Goal: Task Accomplishment & Management: Use online tool/utility

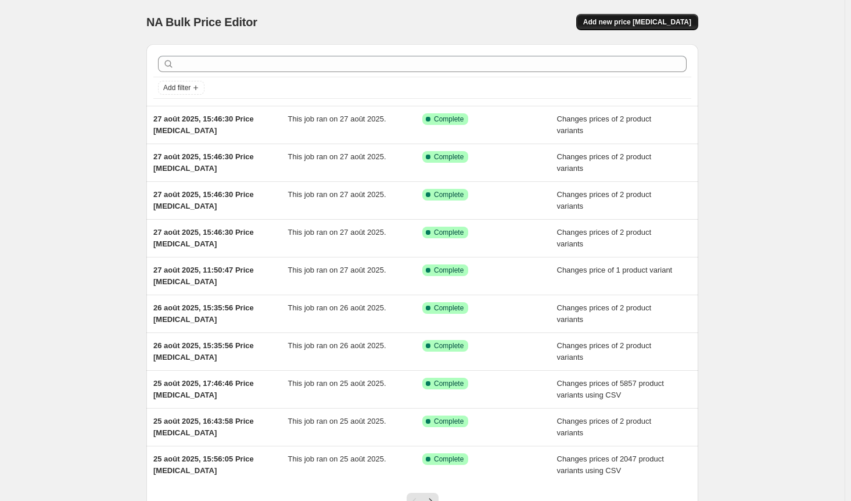
click at [698, 16] on button "Add new price [MEDICAL_DATA]" at bounding box center [638, 22] width 122 height 16
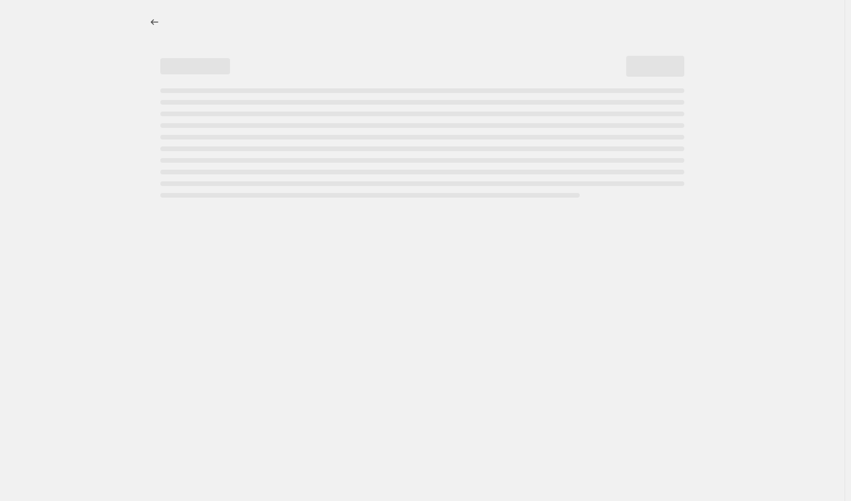
select select "percentage"
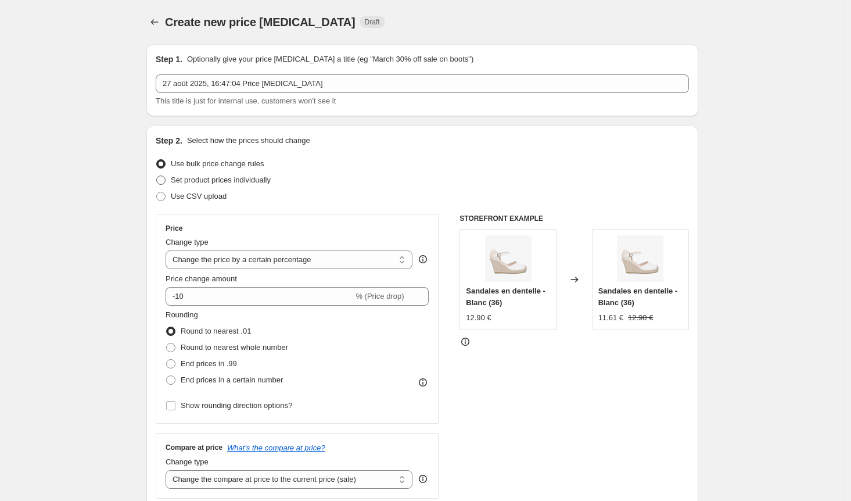
click at [165, 180] on span at bounding box center [160, 180] width 9 height 9
click at [157, 176] on input "Set product prices individually" at bounding box center [156, 176] width 1 height 1
radio input "true"
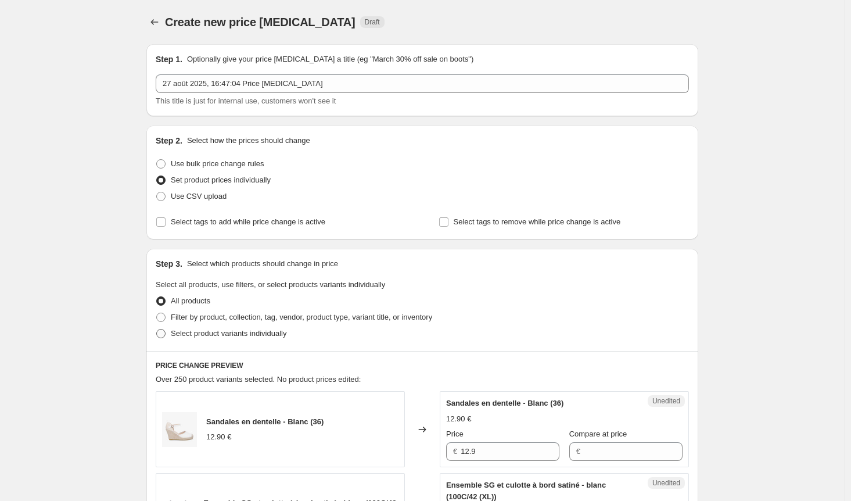
click at [166, 331] on span at bounding box center [160, 333] width 9 height 9
click at [157, 330] on input "Select product variants individually" at bounding box center [156, 329] width 1 height 1
radio input "true"
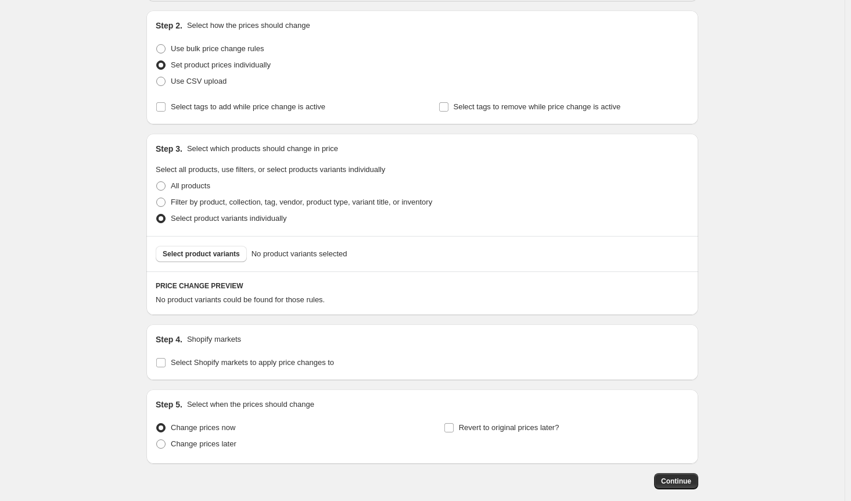
scroll to position [116, 0]
click at [207, 252] on span "Select product variants" at bounding box center [201, 252] width 77 height 9
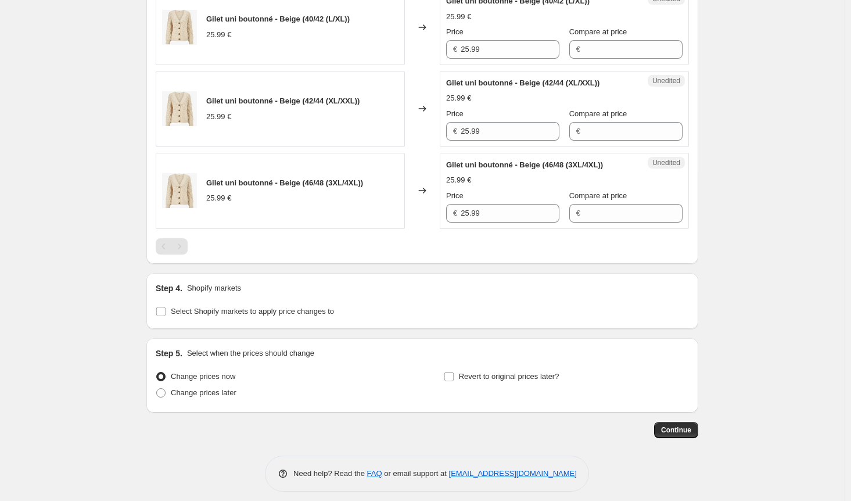
scroll to position [523, 0]
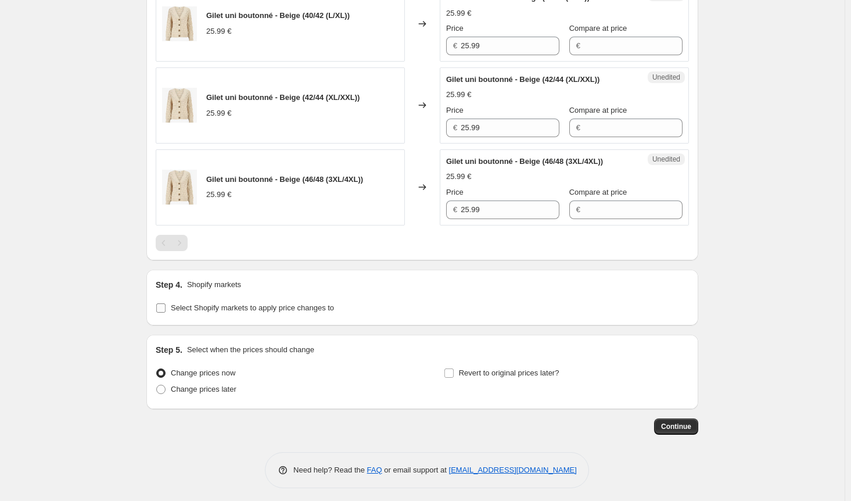
click at [165, 305] on input "Select Shopify markets to apply price changes to" at bounding box center [160, 307] width 9 height 9
checkbox input "true"
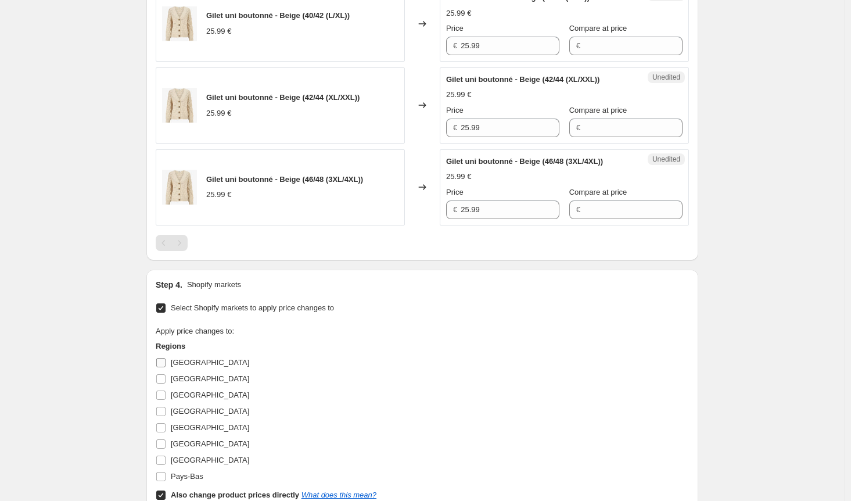
click at [166, 357] on span at bounding box center [161, 362] width 10 height 10
click at [166, 358] on input "Allemagne" at bounding box center [160, 362] width 9 height 9
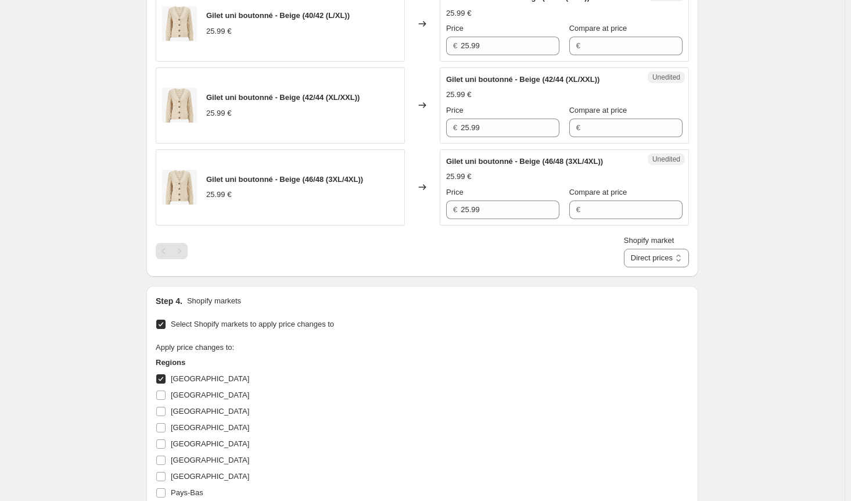
click at [165, 378] on input "Allemagne" at bounding box center [160, 378] width 9 height 9
checkbox input "false"
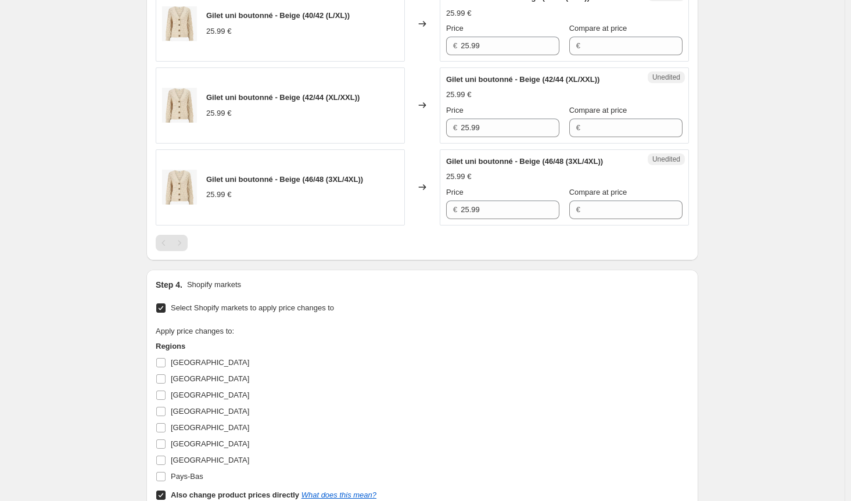
scroll to position [697, 0]
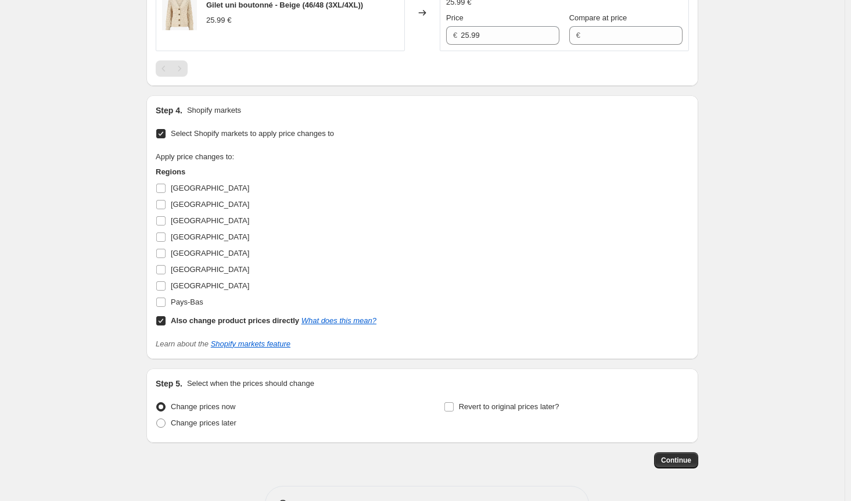
click at [164, 323] on input "Also change product prices directly What does this mean?" at bounding box center [160, 320] width 9 height 9
checkbox input "false"
click at [163, 249] on input "France" at bounding box center [160, 253] width 9 height 9
checkbox input "true"
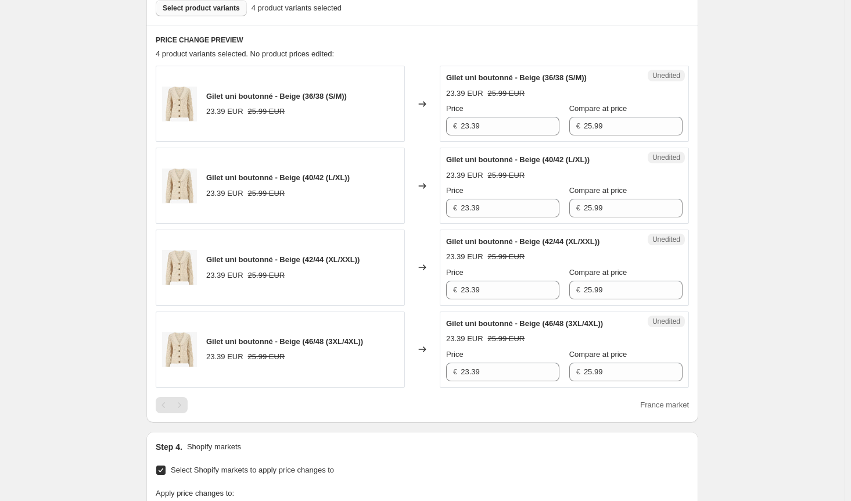
scroll to position [291, 0]
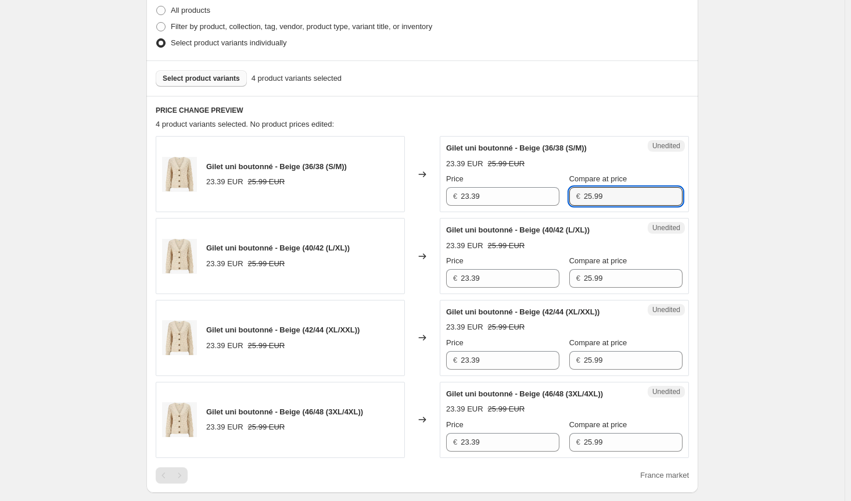
drag, startPoint x: 492, startPoint y: 195, endPoint x: 457, endPoint y: 195, distance: 35.5
click at [457, 195] on div "Price € 23.39 Compare at price € 25.99" at bounding box center [564, 189] width 237 height 33
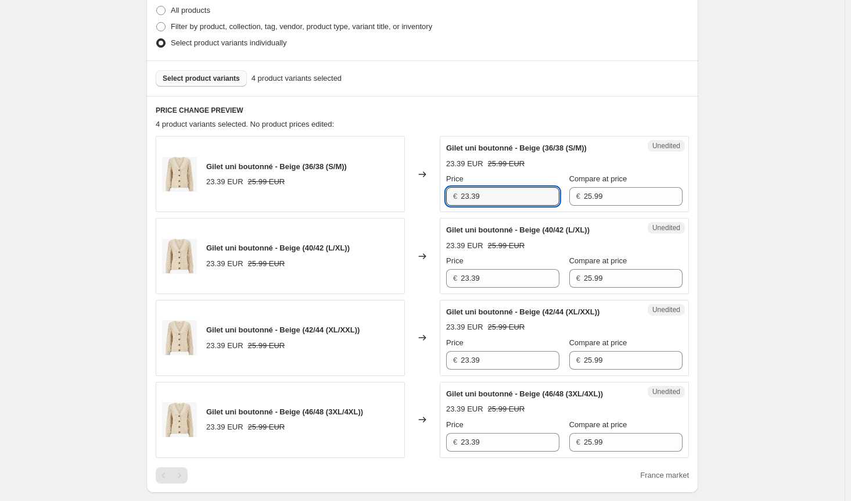
drag, startPoint x: 479, startPoint y: 195, endPoint x: 427, endPoint y: 197, distance: 52.3
click at [427, 196] on div "Gilet uni boutonné - Beige (36/38 (S/M)) 23.39 EUR 25.99 EUR Changed to Unedite…" at bounding box center [423, 174] width 534 height 76
paste input "5.9"
type input "25.99"
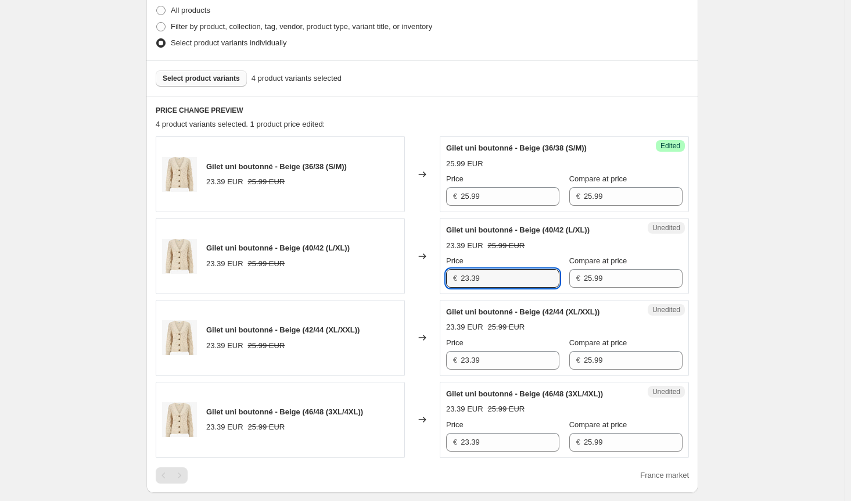
drag, startPoint x: 460, startPoint y: 273, endPoint x: 426, endPoint y: 274, distance: 34.3
click at [427, 274] on div "Gilet uni boutonné - Beige (40/42 (L/XL)) 23.39 EUR 25.99 EUR Changed to Unedit…" at bounding box center [423, 256] width 534 height 76
paste input "5.9"
type input "25.99"
click at [417, 357] on div "Gilet uni boutonné - Beige (42/44 (XL/XXL)) 23.39 EUR 25.99 EUR Changed to Uned…" at bounding box center [423, 338] width 534 height 76
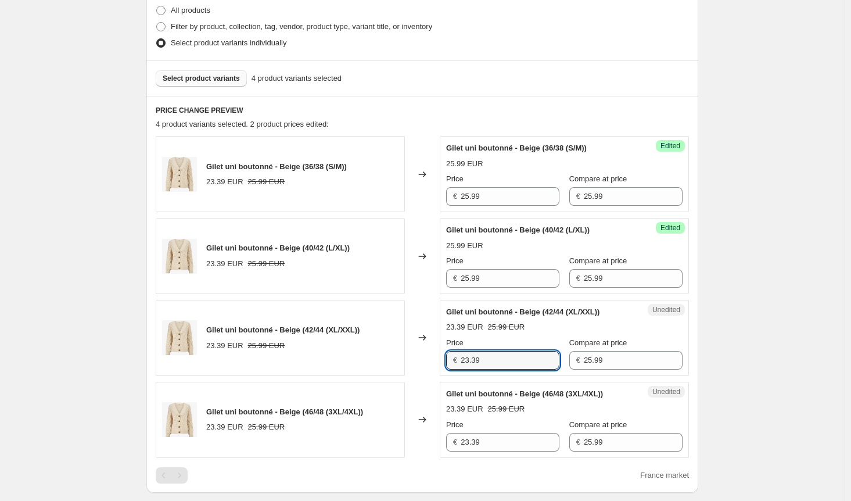
paste input "5.9"
type input "25.99"
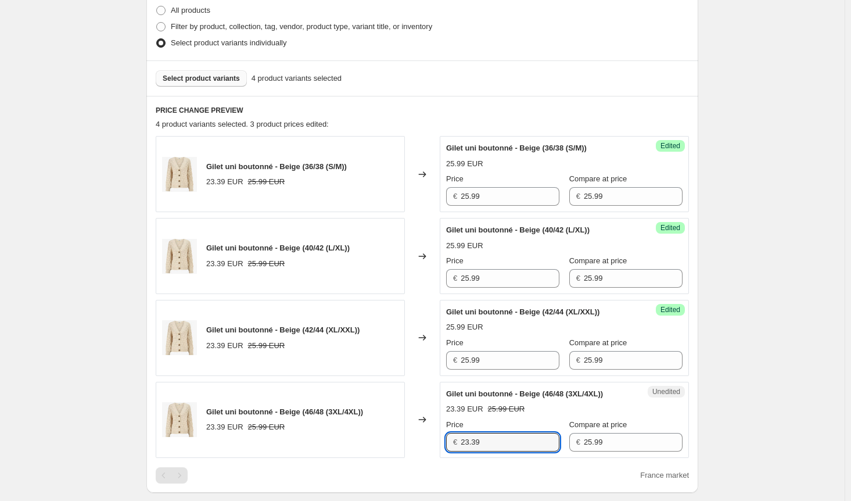
drag, startPoint x: 427, startPoint y: 435, endPoint x: 436, endPoint y: 441, distance: 11.2
click at [424, 435] on div "Gilet uni boutonné - Beige (46/48 (3XL/4XL)) 23.39 EUR 25.99 EUR Changed to Une…" at bounding box center [423, 420] width 534 height 76
paste input "5.9"
type input "25.99"
click at [517, 438] on div "Price € 25.99 Compare at price € 25.99" at bounding box center [564, 435] width 237 height 33
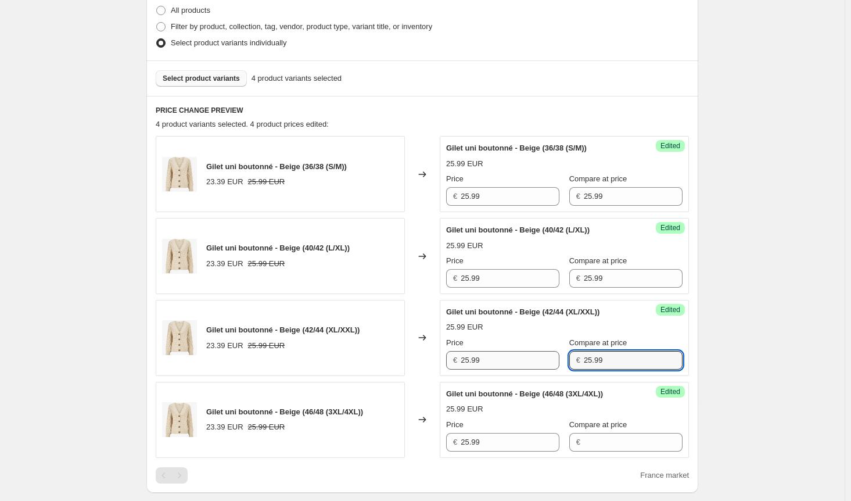
drag, startPoint x: 550, startPoint y: 350, endPoint x: 542, endPoint y: 351, distance: 8.2
click at [542, 351] on div "Price € 25.99 Compare at price € 25.99" at bounding box center [564, 353] width 237 height 33
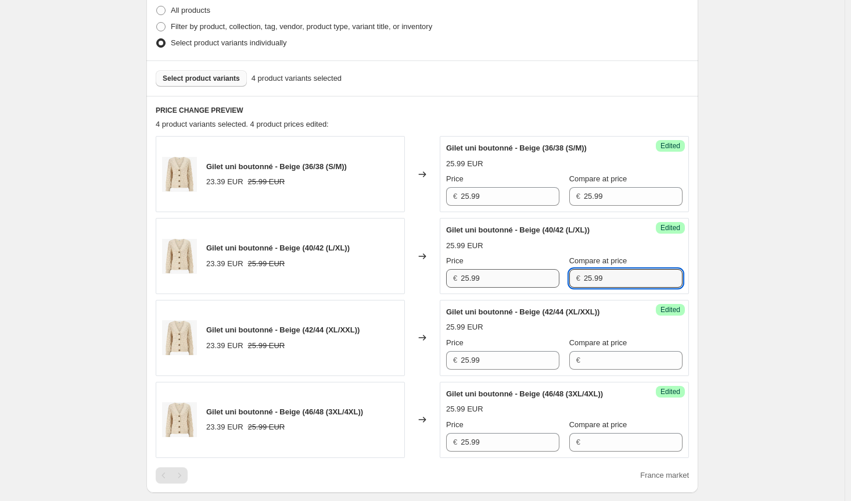
drag, startPoint x: 601, startPoint y: 274, endPoint x: 547, endPoint y: 274, distance: 54.6
click at [547, 274] on div "Price € 25.99 Compare at price € 25.99" at bounding box center [564, 271] width 237 height 33
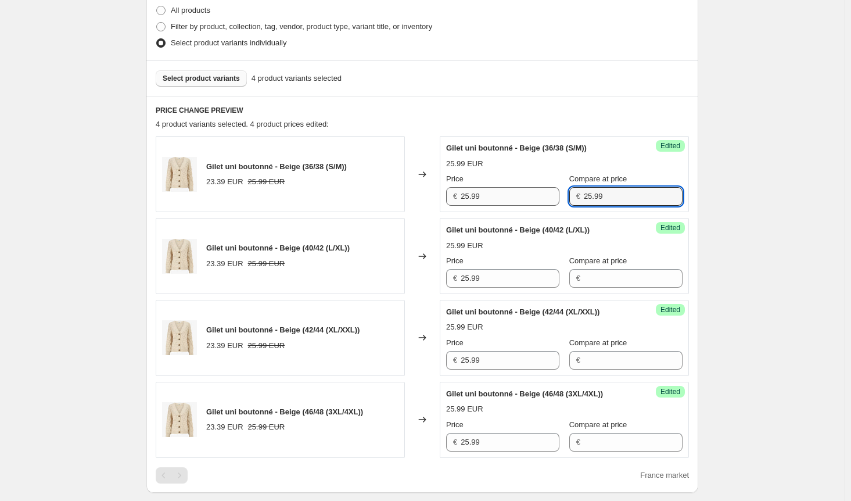
drag, startPoint x: 593, startPoint y: 192, endPoint x: 528, endPoint y: 195, distance: 64.6
click at [526, 192] on div "Price € 25.99 Compare at price € 25.99" at bounding box center [564, 189] width 237 height 33
click at [760, 213] on div "Create new price change job. This page is ready Create new price change job Dra…" at bounding box center [422, 327] width 845 height 1237
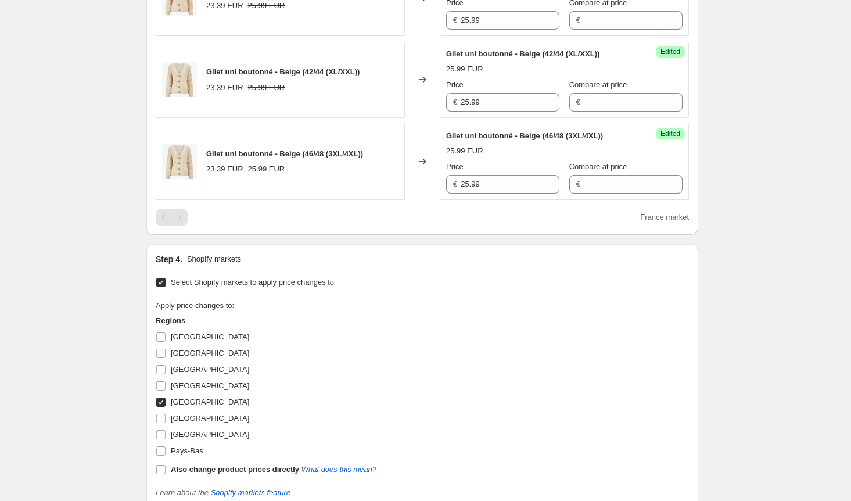
scroll to position [581, 0]
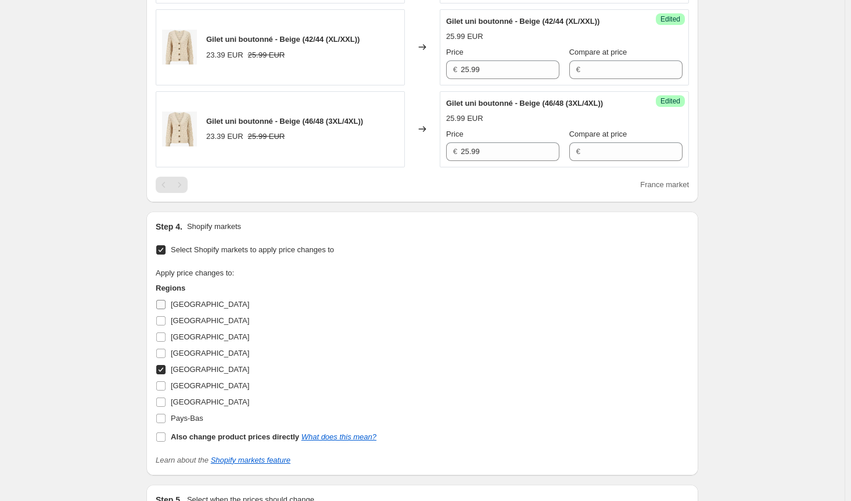
click at [166, 302] on input "Allemagne" at bounding box center [160, 304] width 9 height 9
checkbox input "true"
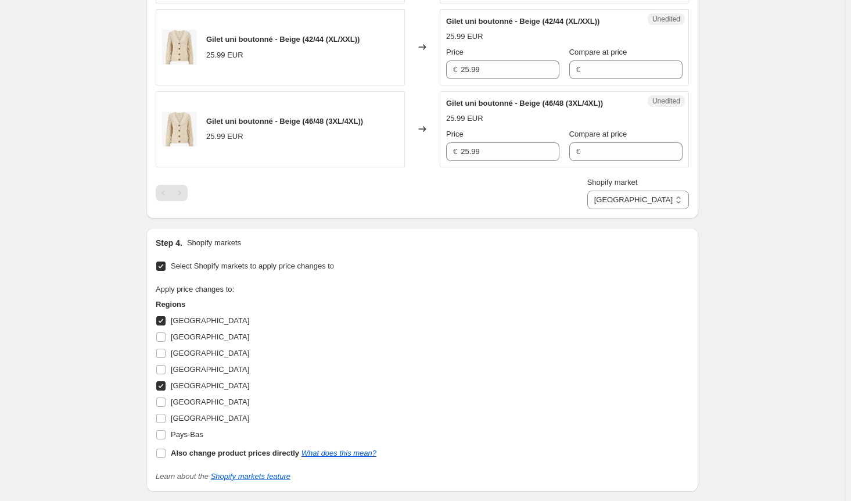
click at [166, 382] on input "France" at bounding box center [160, 385] width 9 height 9
checkbox input "false"
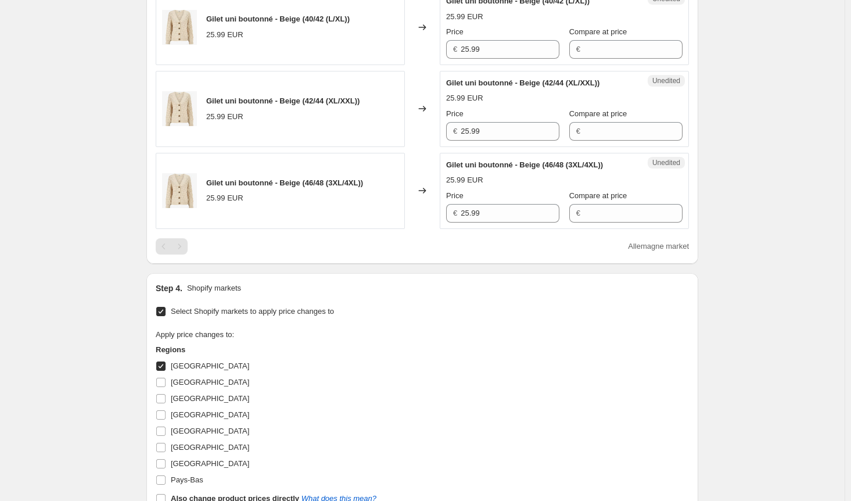
scroll to position [523, 0]
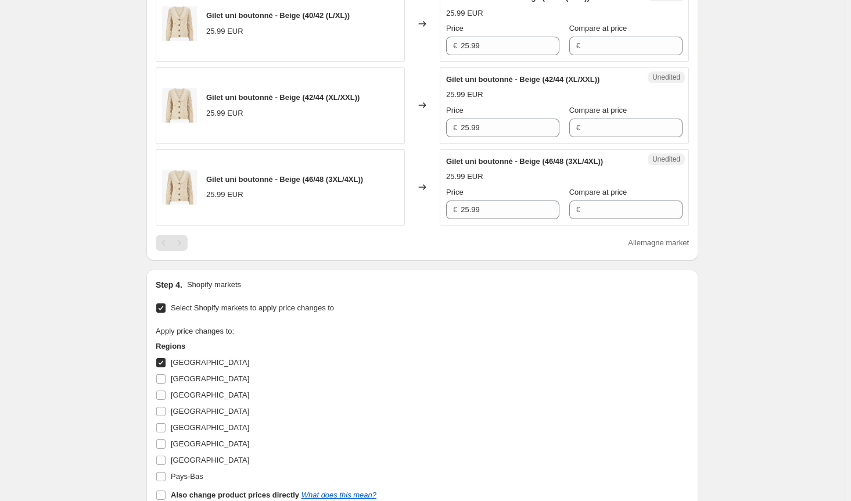
click at [166, 358] on input "Allemagne" at bounding box center [160, 362] width 9 height 9
checkbox input "false"
click at [164, 374] on input "Autriche" at bounding box center [160, 378] width 9 height 9
click at [164, 377] on input "Autriche" at bounding box center [160, 378] width 9 height 9
checkbox input "false"
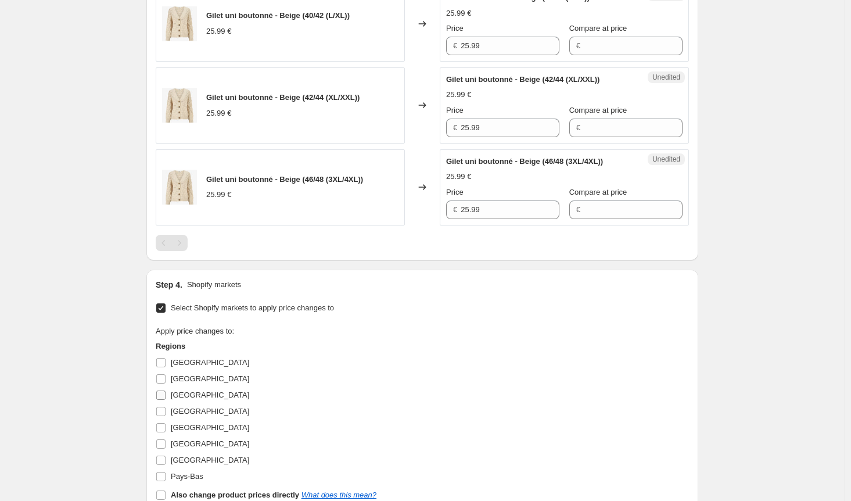
click at [162, 391] on input "Belgique" at bounding box center [160, 395] width 9 height 9
checkbox input "true"
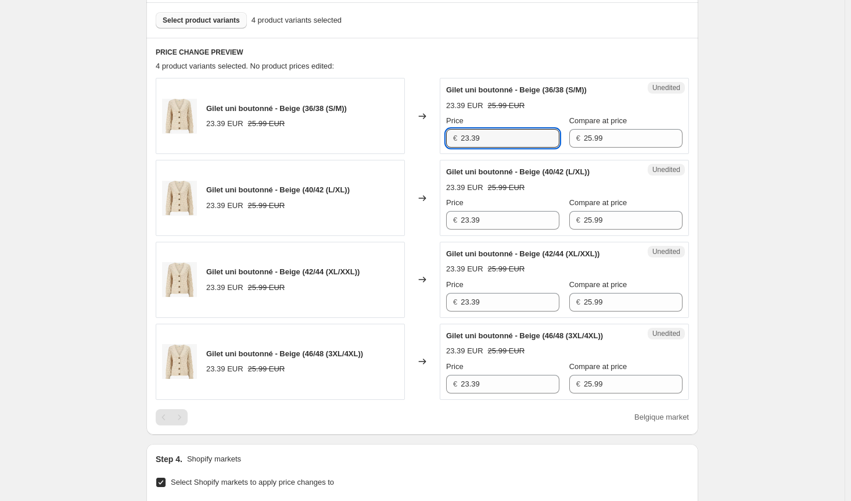
click at [406, 139] on div "Gilet uni boutonné - Beige (36/38 (S/M)) 23.39 EUR 25.99 EUR Changed to Unedite…" at bounding box center [423, 116] width 534 height 76
paste input "5.9"
type input "25.99"
click at [446, 221] on div "Unedited Gilet uni boutonné - Beige (40/42 (L/XL)) 23.39 EUR 25.99 EUR Price € …" at bounding box center [564, 198] width 249 height 76
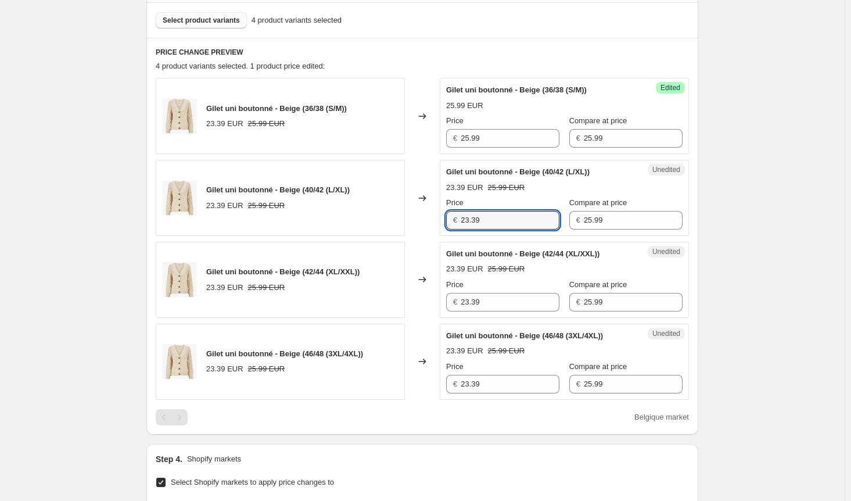
paste input "5.9"
type input "25.99"
click at [435, 298] on div "Gilet uni boutonné - Beige (42/44 (XL/XXL)) 23.39 EUR 25.99 EUR Changed to Uned…" at bounding box center [423, 280] width 534 height 76
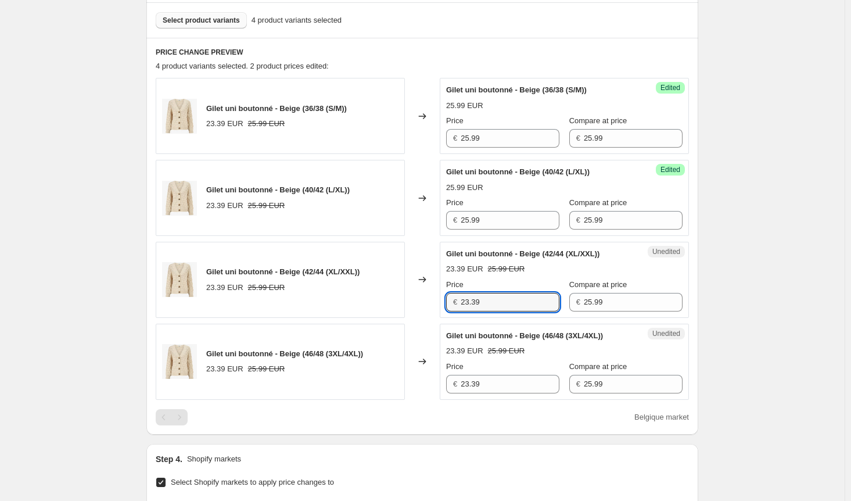
paste input "5.9"
type input "25.99"
drag, startPoint x: 455, startPoint y: 375, endPoint x: 443, endPoint y: 375, distance: 11.6
click at [445, 375] on div "Unedited Gilet uni boutonné - Beige (46/48 (3XL/4XL)) 23.39 EUR 25.99 EUR Price…" at bounding box center [564, 362] width 249 height 76
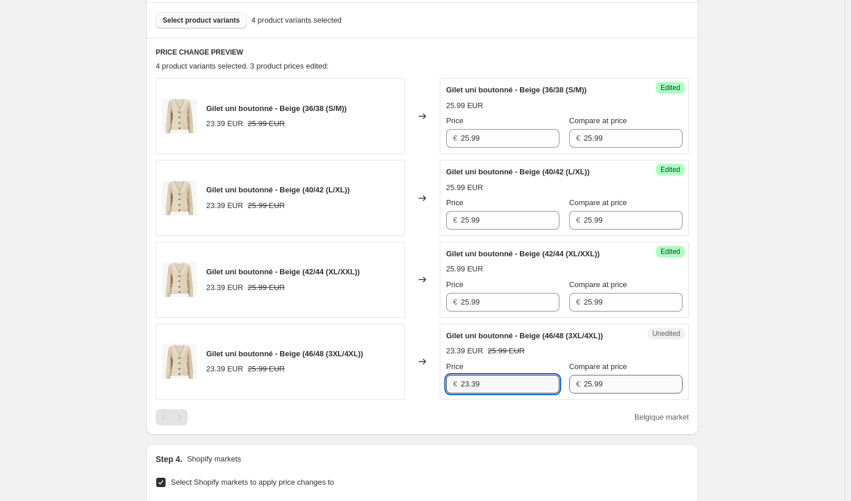
paste input "5.9"
type input "25.99"
drag, startPoint x: 570, startPoint y: 379, endPoint x: 538, endPoint y: 379, distance: 32.6
click at [538, 379] on div "Price € 25.99 Compare at price € 25.99" at bounding box center [564, 377] width 237 height 33
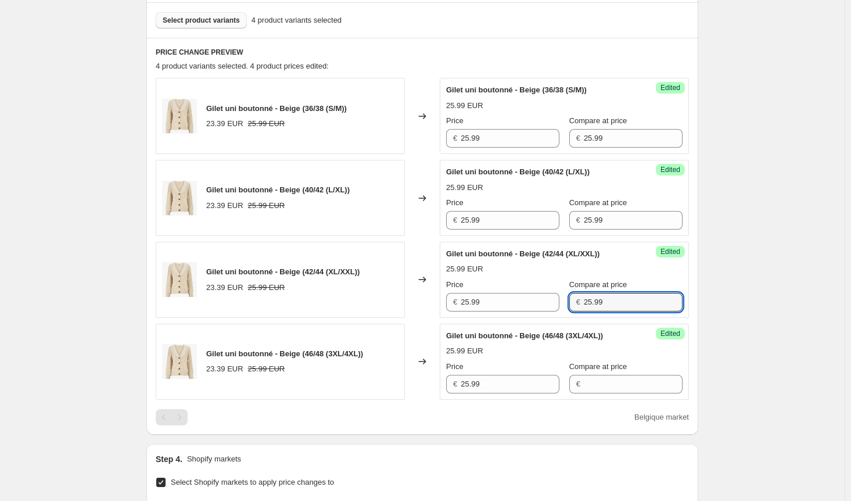
drag, startPoint x: 532, startPoint y: 297, endPoint x: 583, endPoint y: 268, distance: 59.0
click at [528, 297] on div "Price € 25.99 Compare at price € 25.99" at bounding box center [564, 295] width 237 height 33
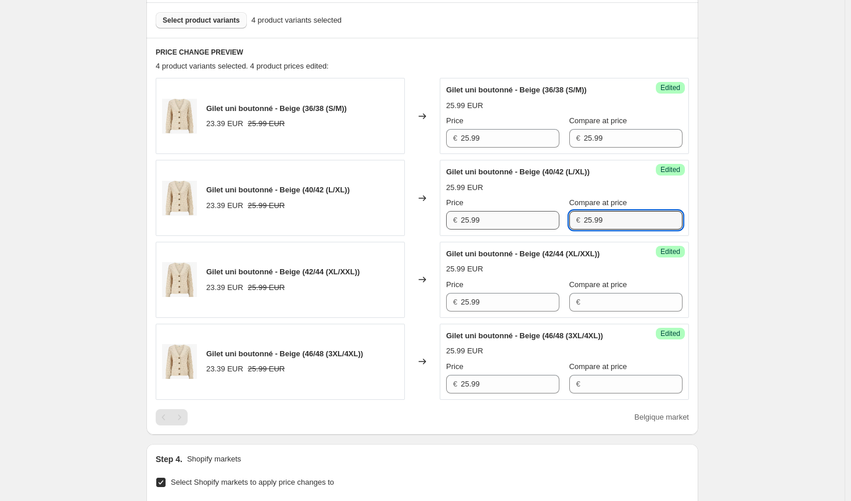
drag, startPoint x: 592, startPoint y: 220, endPoint x: 542, endPoint y: 219, distance: 50.6
click at [542, 219] on div "Price € 25.99 Compare at price € 25.99" at bounding box center [564, 213] width 237 height 33
click at [543, 135] on div "Price € 25.99 Compare at price € 25.99" at bounding box center [564, 131] width 237 height 33
click at [744, 180] on div "Create new price change job. This page is ready Create new price change job Dra…" at bounding box center [422, 269] width 845 height 1237
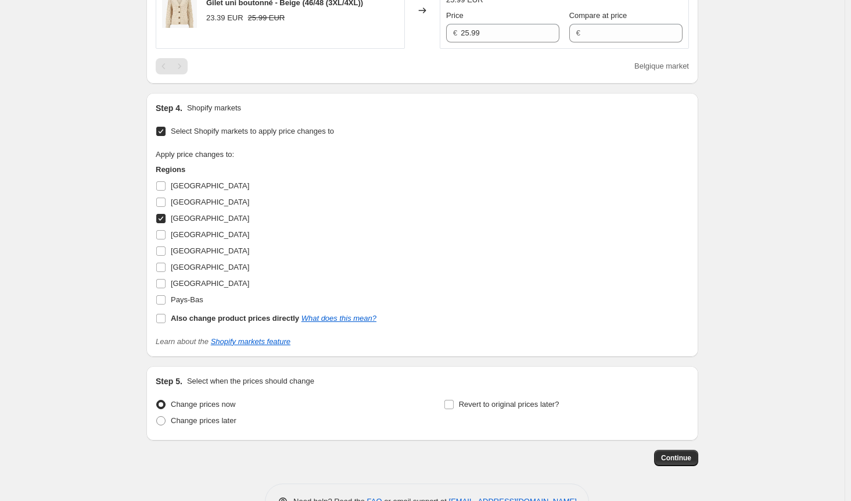
scroll to position [732, 0]
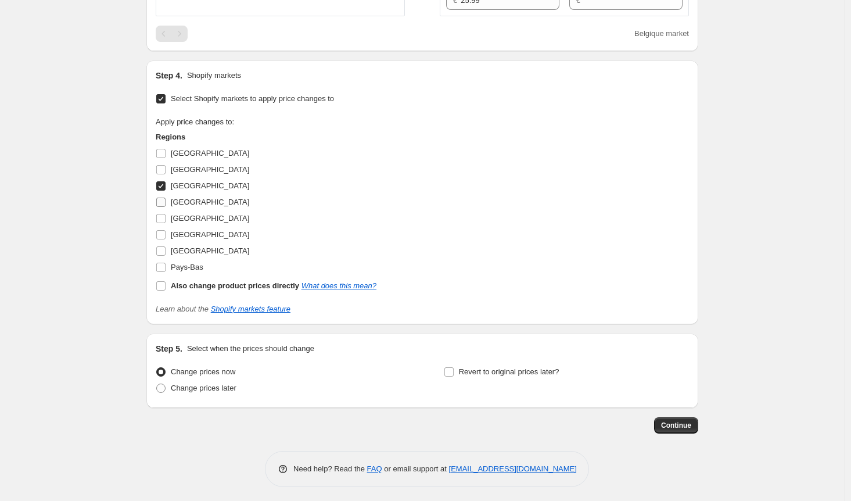
click at [163, 198] on input "Espagne" at bounding box center [160, 202] width 9 height 9
checkbox input "true"
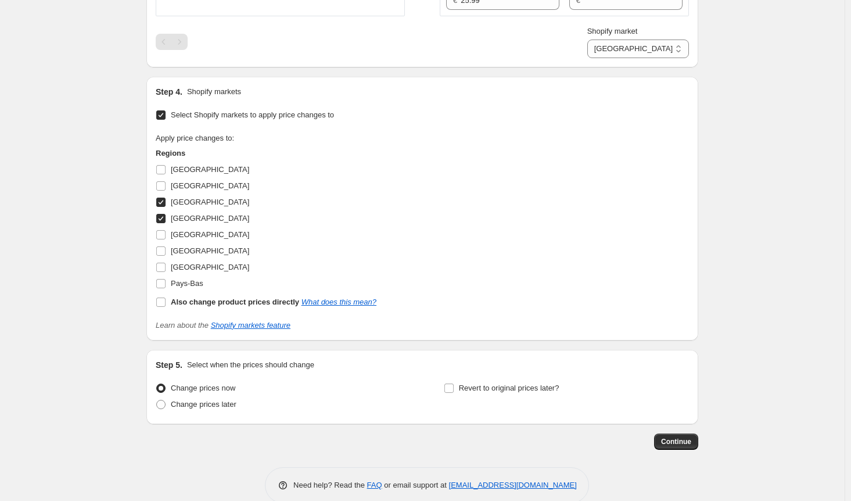
click at [162, 202] on input "Belgique" at bounding box center [160, 202] width 9 height 9
checkbox input "false"
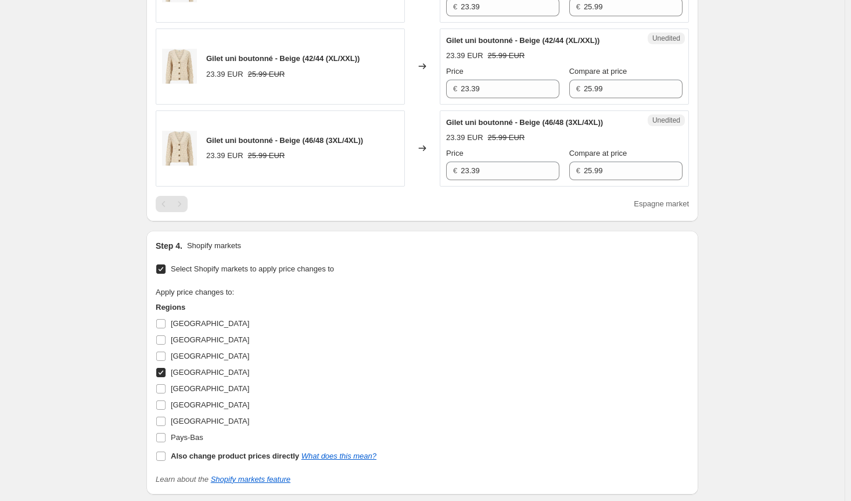
scroll to position [442, 0]
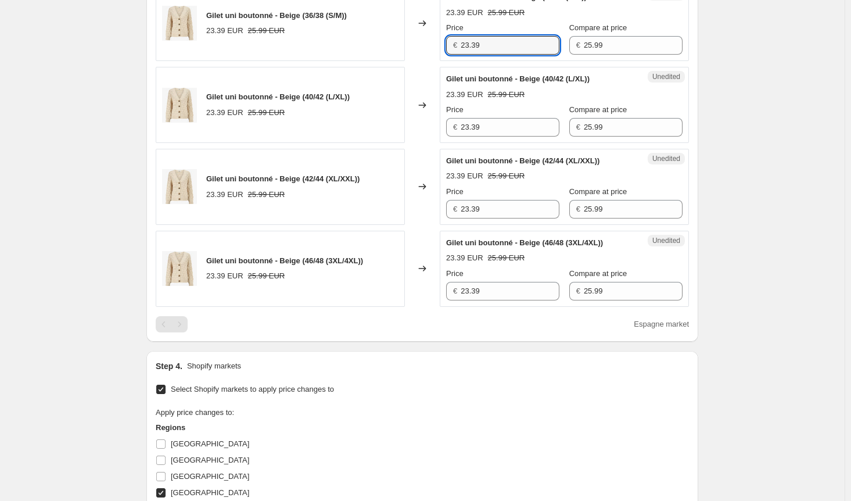
drag, startPoint x: 489, startPoint y: 48, endPoint x: 416, endPoint y: 46, distance: 73.2
click at [416, 46] on div "Gilet uni boutonné - Beige (36/38 (S/M)) 23.39 EUR 25.99 EUR Changed to Unedite…" at bounding box center [423, 23] width 534 height 76
paste input "5.9"
type input "25.99"
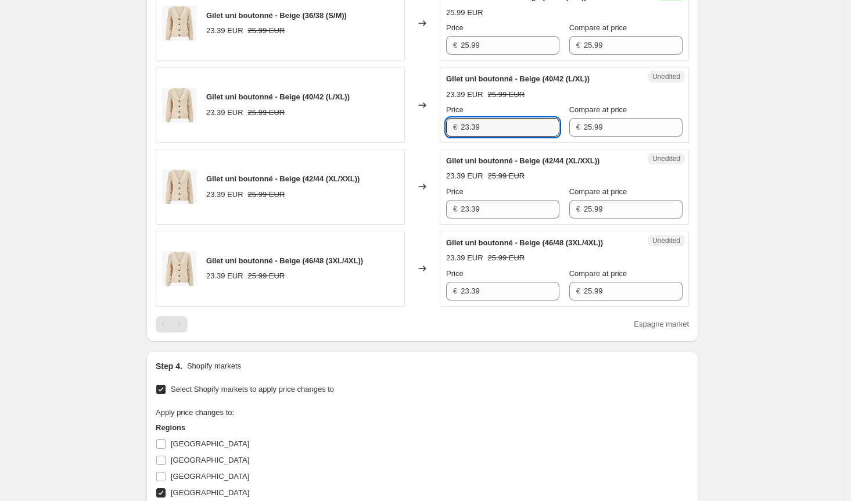
drag, startPoint x: 418, startPoint y: 128, endPoint x: 411, endPoint y: 128, distance: 7.6
click at [411, 128] on div "Gilet uni boutonné - Beige (40/42 (L/XL)) 23.39 EUR 25.99 EUR Changed to Unedit…" at bounding box center [423, 105] width 534 height 76
paste input "5.9"
type input "25.99"
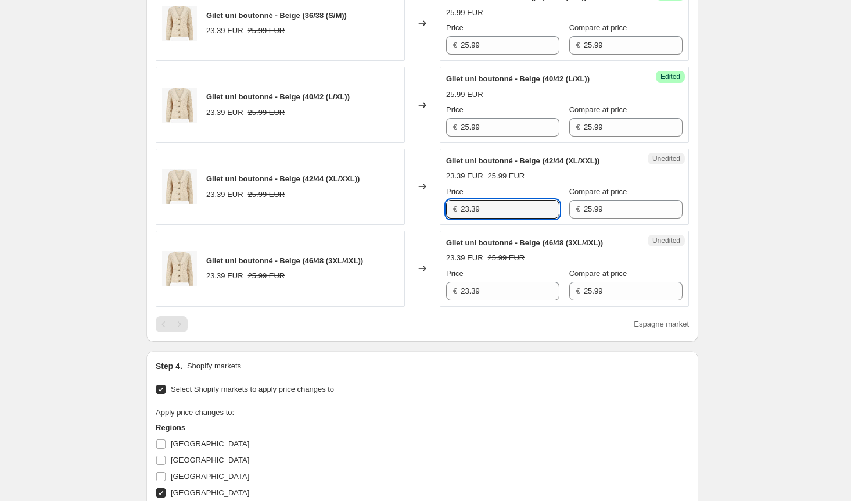
drag, startPoint x: 494, startPoint y: 205, endPoint x: 427, endPoint y: 205, distance: 66.8
click at [431, 205] on div "Gilet uni boutonné - Beige (42/44 (XL/XXL)) 23.39 EUR 25.99 EUR Changed to Uned…" at bounding box center [423, 187] width 534 height 76
paste input "5.9"
type input "25.99"
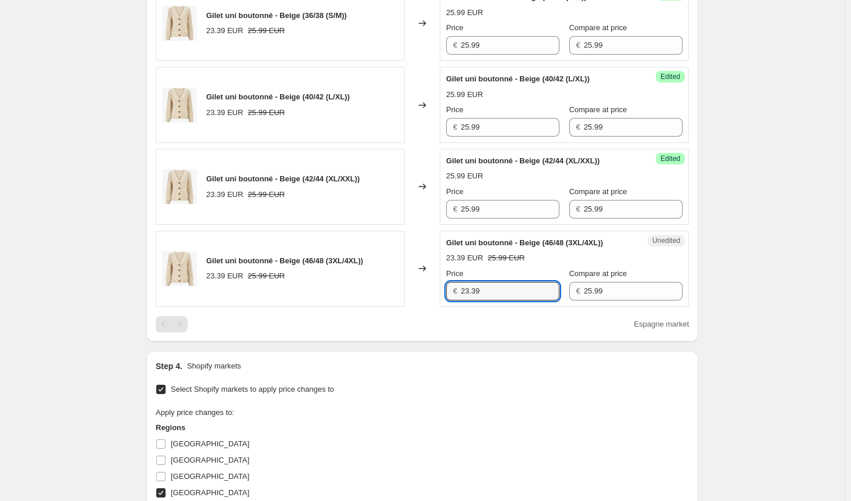
drag, startPoint x: 442, startPoint y: 291, endPoint x: 428, endPoint y: 290, distance: 14.5
click at [428, 291] on div "Gilet uni boutonné - Beige (46/48 (3XL/4XL)) 23.39 EUR 25.99 EUR Changed to Une…" at bounding box center [423, 269] width 534 height 76
paste input "5.9"
type input "25.99"
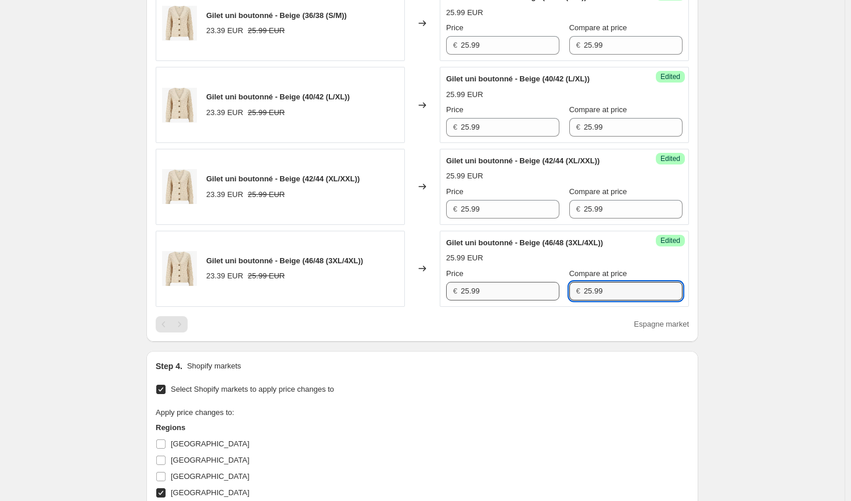
drag, startPoint x: 586, startPoint y: 291, endPoint x: 534, endPoint y: 291, distance: 52.3
click at [534, 291] on div "Price € 25.99 Compare at price € 25.99" at bounding box center [564, 284] width 237 height 33
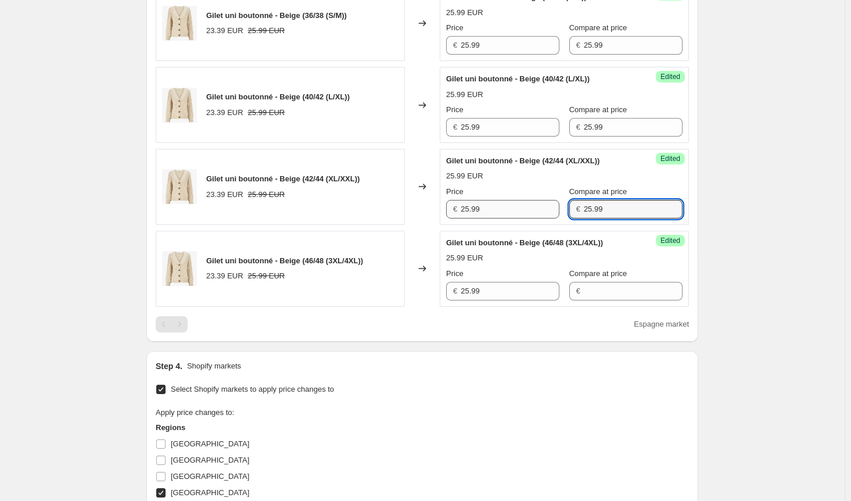
drag, startPoint x: 568, startPoint y: 206, endPoint x: 551, endPoint y: 206, distance: 17.4
click at [551, 206] on div "Price € 25.99 Compare at price € 25.99" at bounding box center [564, 202] width 237 height 33
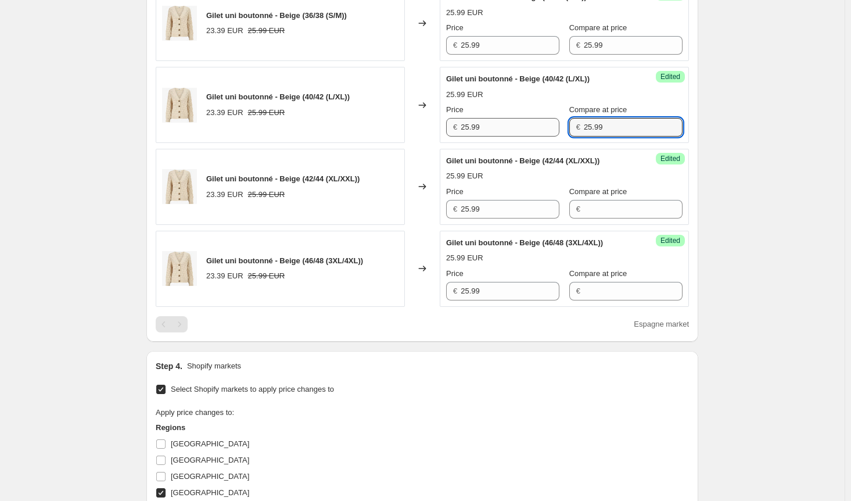
drag, startPoint x: 607, startPoint y: 126, endPoint x: 532, endPoint y: 128, distance: 75.0
click at [532, 128] on div "Price € 25.99 Compare at price € 25.99" at bounding box center [564, 120] width 237 height 33
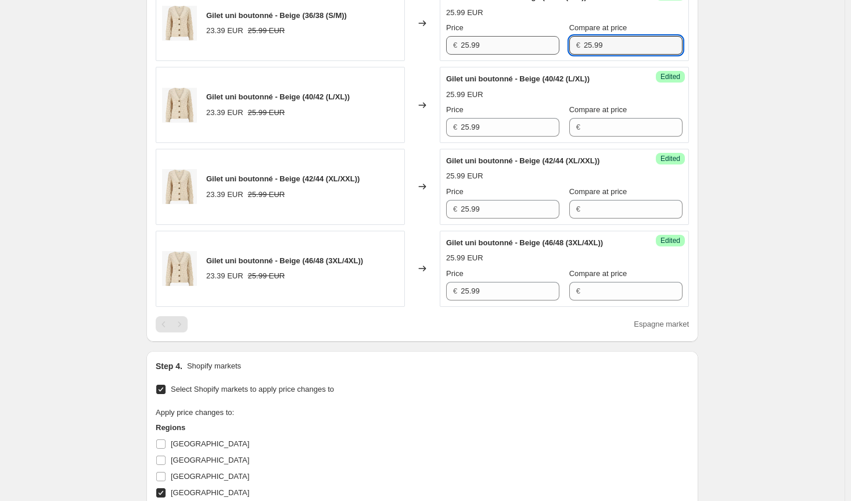
drag, startPoint x: 597, startPoint y: 40, endPoint x: 521, endPoint y: 51, distance: 76.8
click at [518, 48] on div "Price € 25.99 Compare at price € 25.99" at bounding box center [564, 38] width 237 height 33
click at [805, 154] on div "Create new price change job. This page is ready Create new price change job Dra…" at bounding box center [422, 176] width 845 height 1237
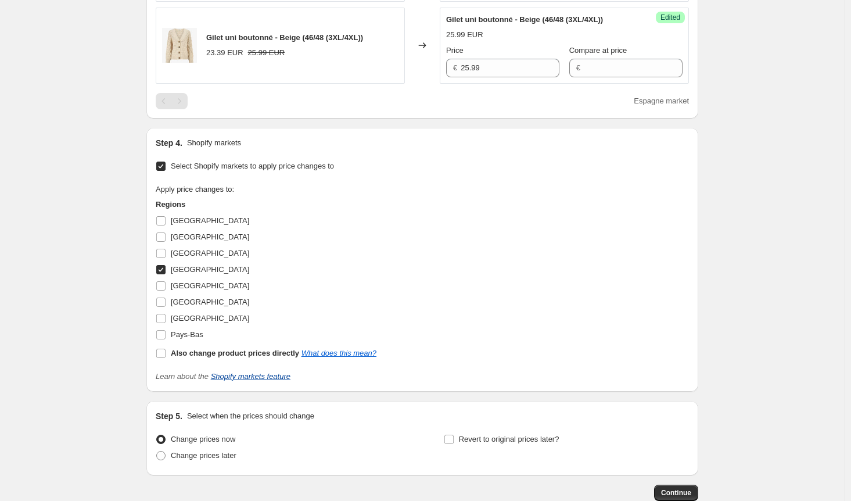
scroll to position [674, 0]
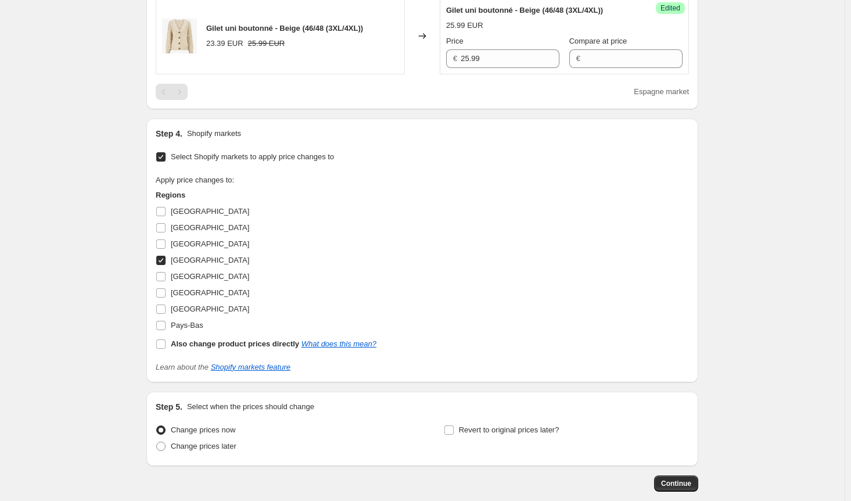
click at [166, 256] on input "Espagne" at bounding box center [160, 260] width 9 height 9
checkbox input "false"
click at [169, 275] on label "France" at bounding box center [203, 276] width 94 height 16
click at [166, 275] on input "France" at bounding box center [160, 276] width 9 height 9
click at [162, 275] on input "France" at bounding box center [160, 276] width 9 height 9
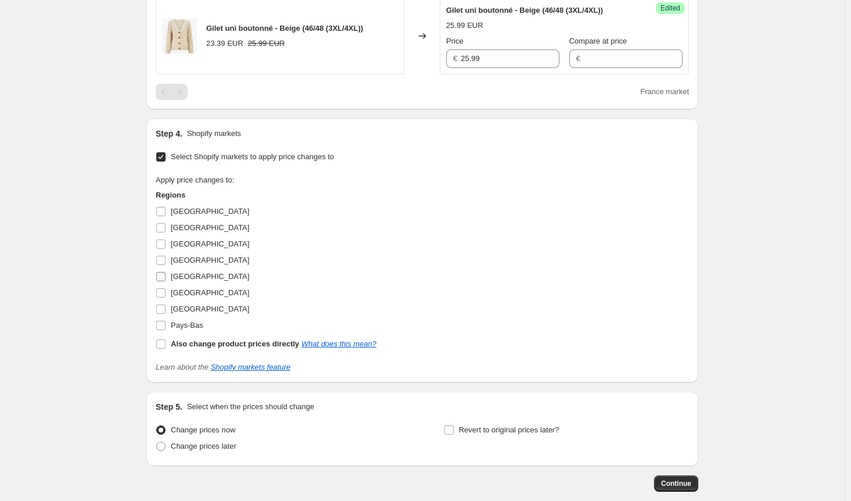
checkbox input "false"
click at [164, 293] on input "Italie" at bounding box center [160, 292] width 9 height 9
checkbox input "true"
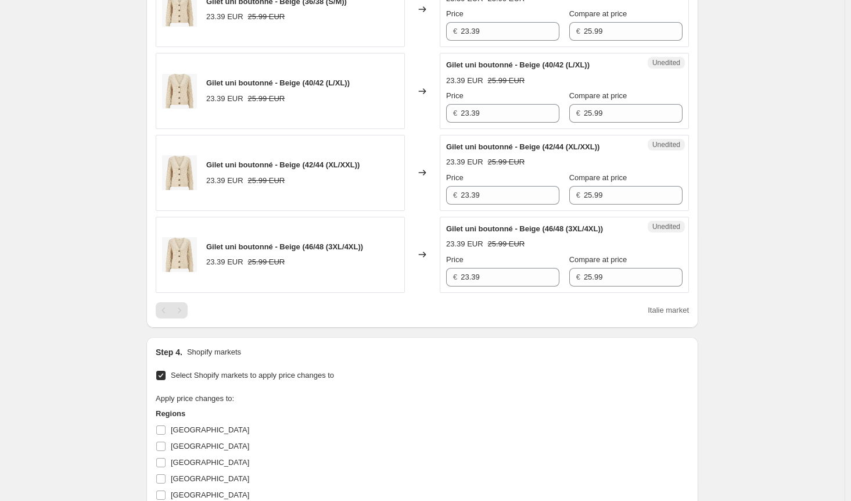
scroll to position [384, 0]
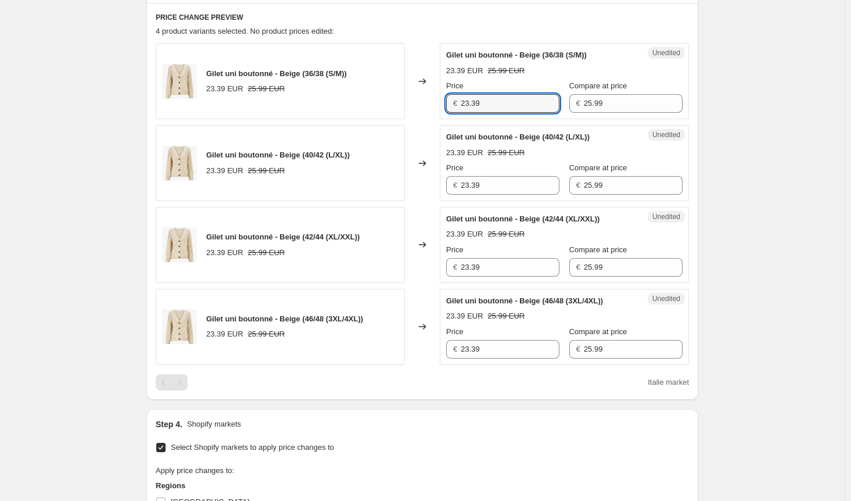
drag, startPoint x: 502, startPoint y: 96, endPoint x: 378, endPoint y: 106, distance: 124.2
click at [378, 106] on div "Gilet uni boutonné - Beige (36/38 (S/M)) 23.39 EUR 25.99 EUR Changed to Unedite…" at bounding box center [423, 81] width 534 height 76
paste input "5.9"
type input "25.99"
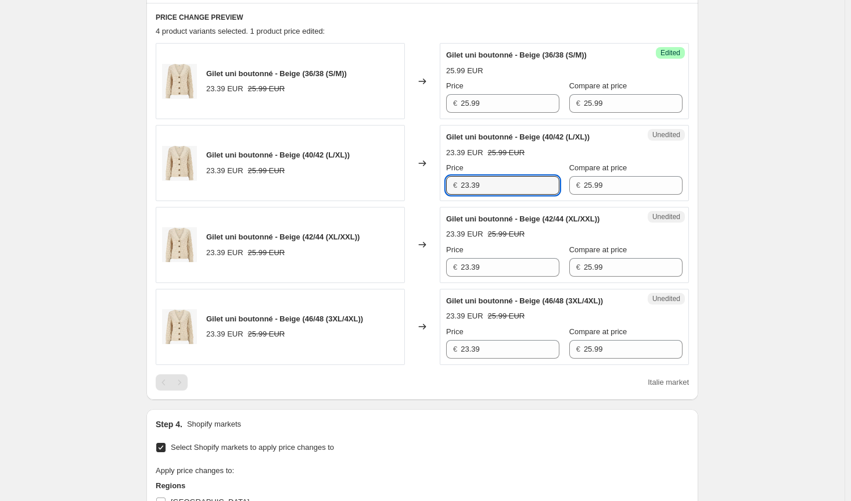
drag, startPoint x: 453, startPoint y: 185, endPoint x: 416, endPoint y: 200, distance: 40.9
click at [409, 185] on div "Gilet uni boutonné - Beige (40/42 (L/XL)) 23.39 EUR 25.99 EUR Changed to Unedit…" at bounding box center [423, 163] width 534 height 76
paste input "5.9"
type input "25.99"
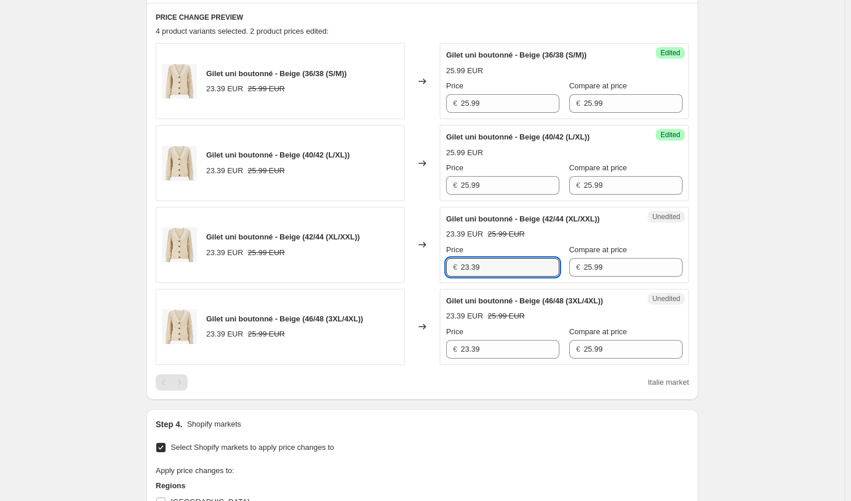
drag, startPoint x: 488, startPoint y: 266, endPoint x: 416, endPoint y: 264, distance: 72.1
click at [416, 264] on div "Gilet uni boutonné - Beige (42/44 (XL/XXL)) 23.39 EUR 25.99 EUR Changed to Uned…" at bounding box center [423, 245] width 534 height 76
paste input "5.9"
type input "25.99"
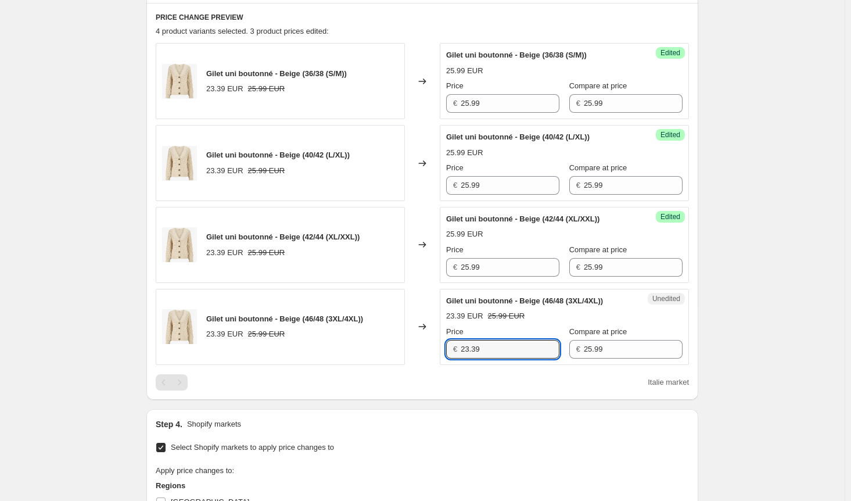
drag, startPoint x: 492, startPoint y: 340, endPoint x: 414, endPoint y: 348, distance: 77.7
click at [415, 346] on div "Gilet uni boutonné - Beige (46/48 (3XL/4XL)) 23.39 EUR 25.99 EUR Changed to Une…" at bounding box center [423, 327] width 534 height 76
paste input "5.9"
type input "25.99"
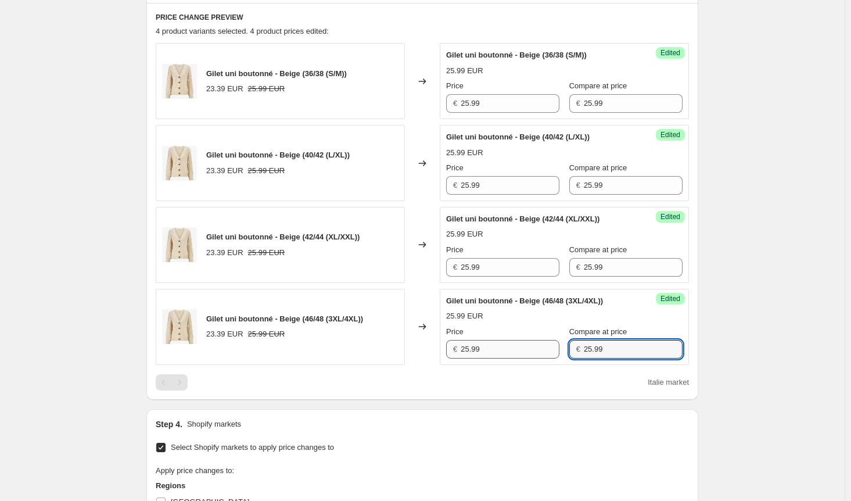
drag, startPoint x: 533, startPoint y: 348, endPoint x: 495, endPoint y: 348, distance: 37.8
click at [496, 348] on div "Price € 25.99 Compare at price € 25.99" at bounding box center [564, 342] width 237 height 33
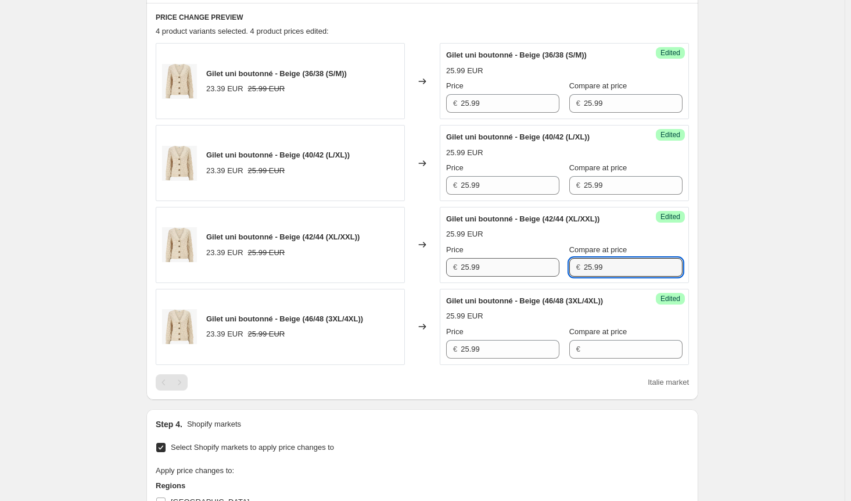
drag, startPoint x: 594, startPoint y: 262, endPoint x: 543, endPoint y: 262, distance: 51.1
click at [543, 262] on div "Price € 25.99 Compare at price € 25.99" at bounding box center [564, 260] width 237 height 33
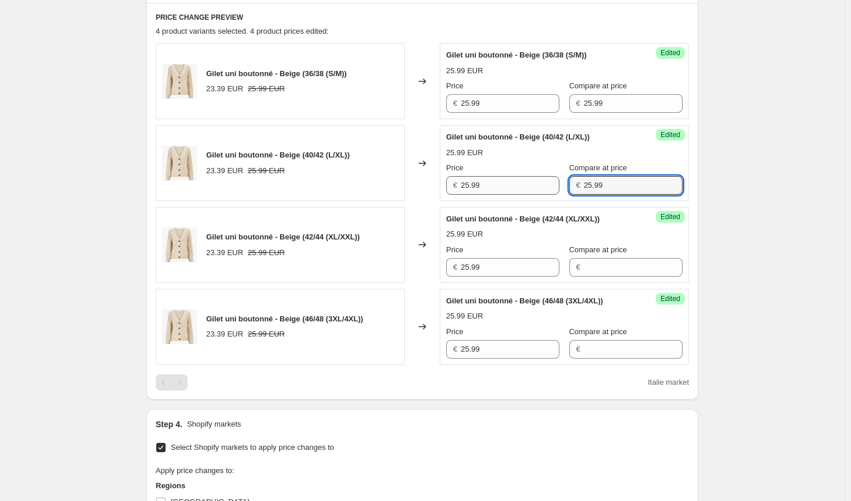
drag, startPoint x: 595, startPoint y: 183, endPoint x: 538, endPoint y: 181, distance: 56.4
click at [545, 183] on div "Price € 25.99 Compare at price € 25.99" at bounding box center [564, 178] width 237 height 33
click at [543, 105] on div "Price € 25.99 Compare at price € 25.99" at bounding box center [564, 96] width 237 height 33
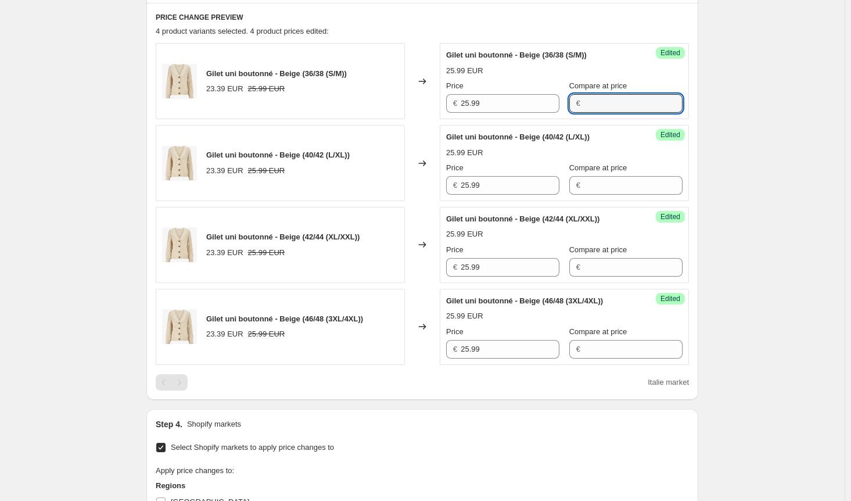
click at [780, 198] on div "Create new price change job. This page is ready Create new price change job Dra…" at bounding box center [422, 234] width 845 height 1237
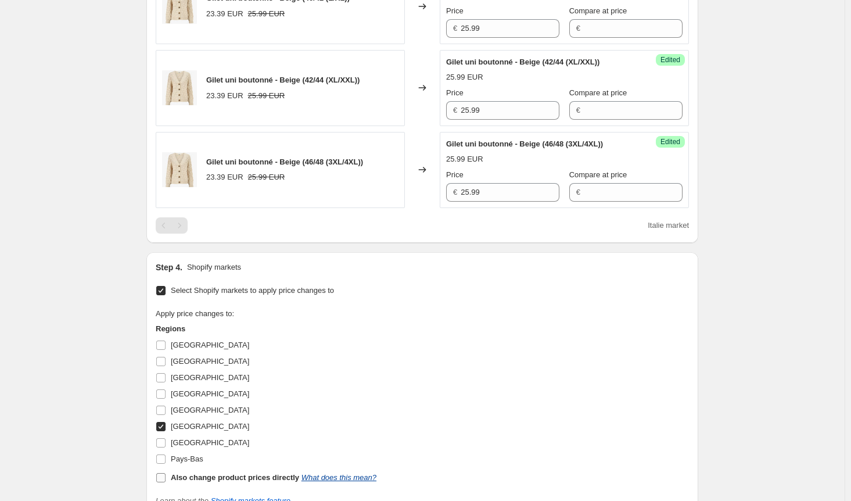
scroll to position [674, 0]
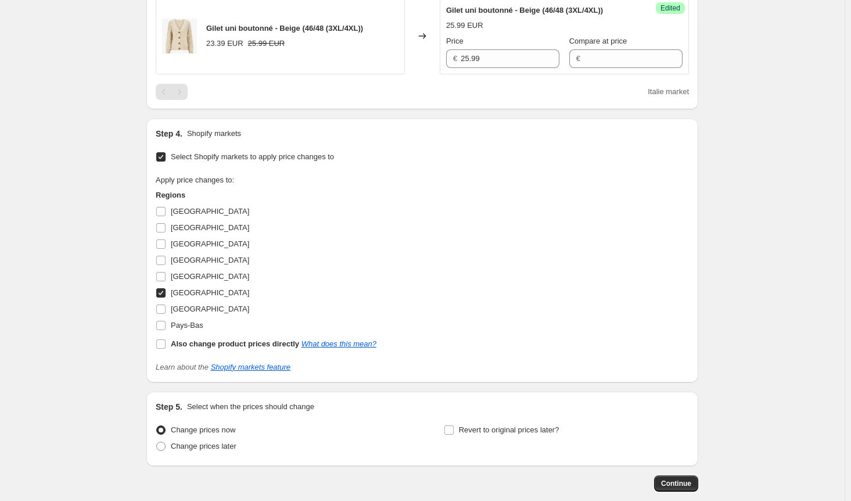
click at [163, 291] on input "Italie" at bounding box center [160, 292] width 9 height 9
checkbox input "false"
click at [166, 307] on input "Luxembourg" at bounding box center [160, 309] width 9 height 9
click at [163, 307] on input "Luxembourg" at bounding box center [160, 309] width 9 height 9
checkbox input "false"
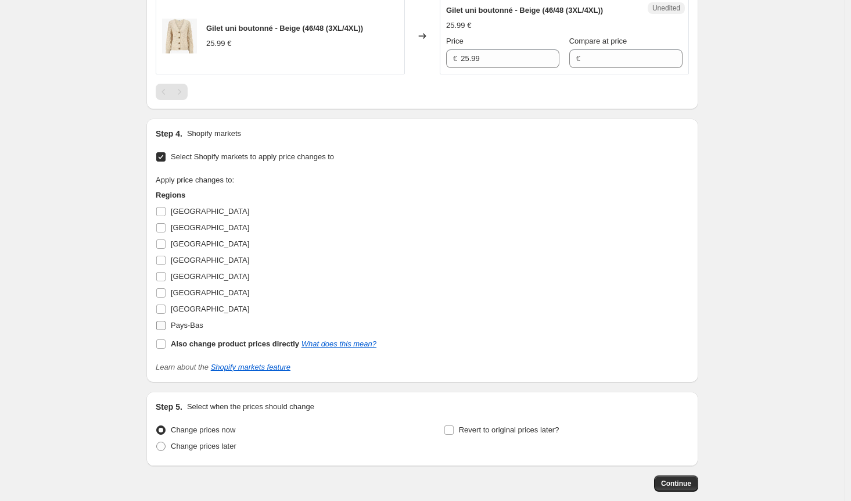
click at [166, 323] on input "Pays-Bas" at bounding box center [160, 325] width 9 height 9
click at [164, 323] on input "Pays-Bas" at bounding box center [160, 325] width 9 height 9
checkbox input "false"
click at [165, 244] on input "Belgique" at bounding box center [160, 243] width 9 height 9
checkbox input "true"
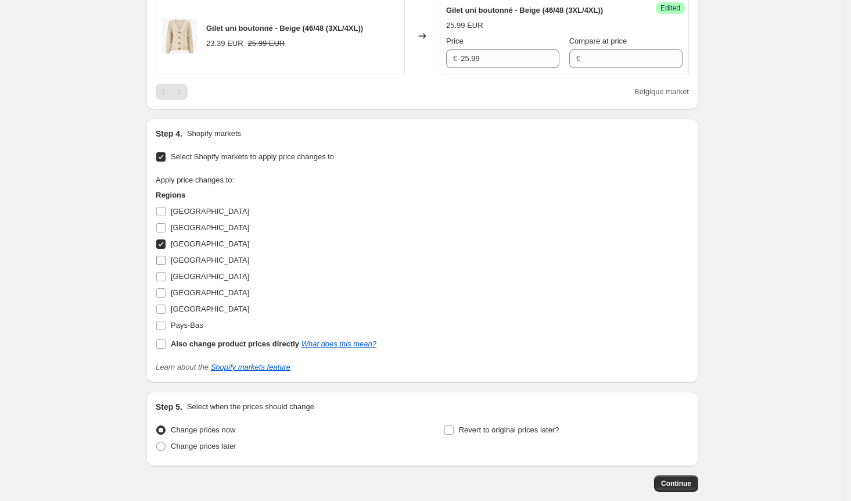
click at [161, 258] on input "Espagne" at bounding box center [160, 260] width 9 height 9
checkbox input "true"
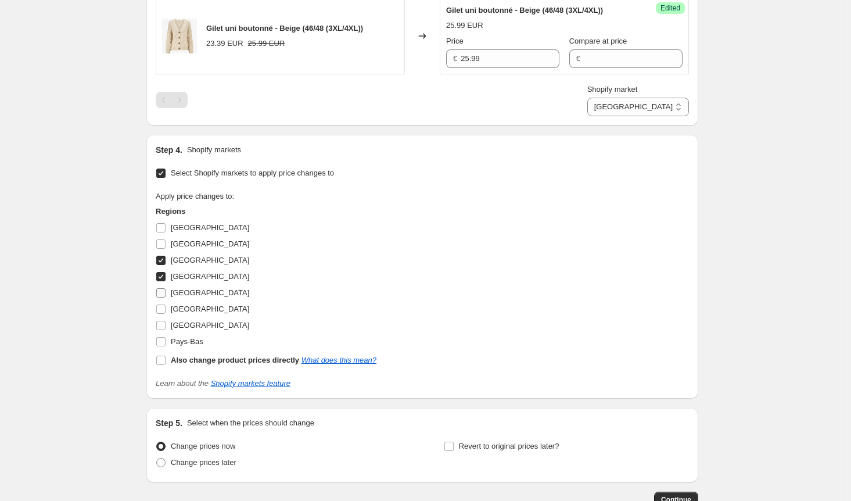
click at [164, 293] on input "France" at bounding box center [160, 292] width 9 height 9
checkbox input "true"
click at [161, 305] on input "Italie" at bounding box center [160, 309] width 9 height 9
checkbox input "true"
click at [443, 328] on div "Apply price changes to: Regions Allemagne Autriche Belgique Espagne France Ital…" at bounding box center [423, 280] width 534 height 178
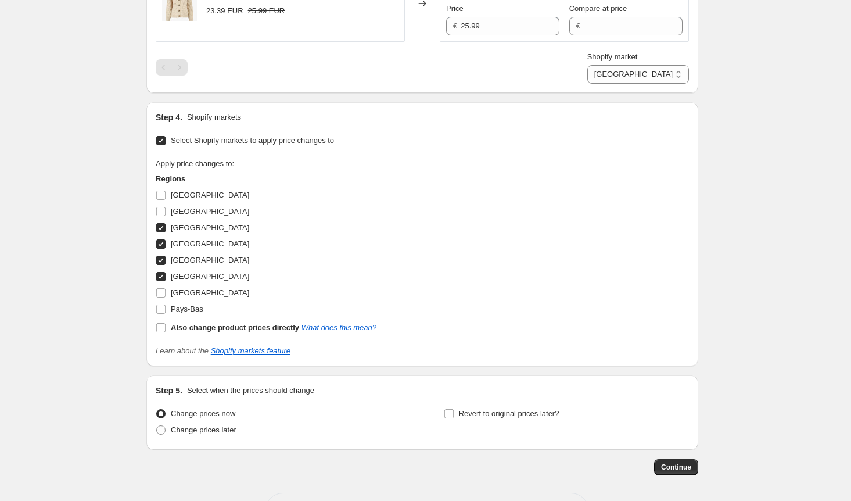
scroll to position [749, 0]
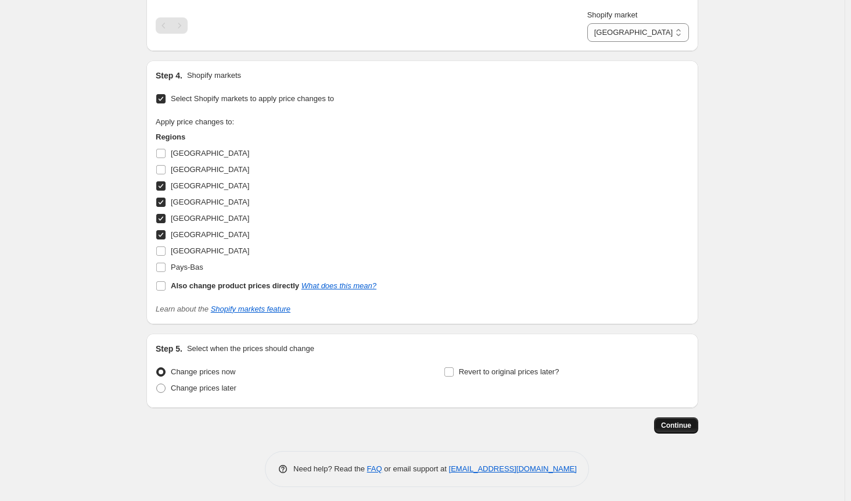
click at [686, 423] on span "Continue" at bounding box center [676, 425] width 30 height 9
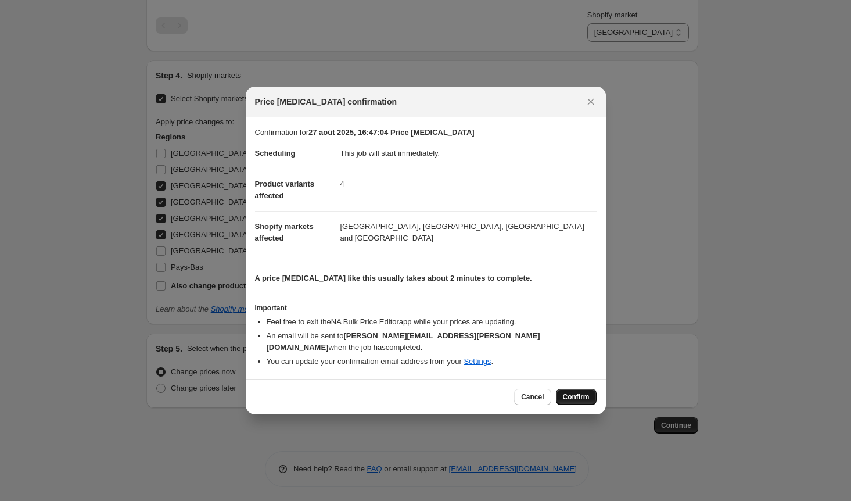
click at [575, 392] on span "Confirm" at bounding box center [576, 396] width 27 height 9
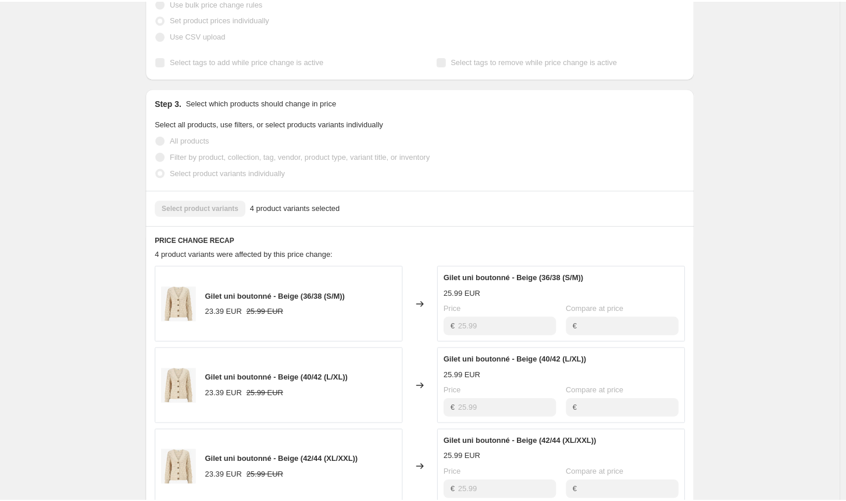
scroll to position [174, 0]
